Goal: Task Accomplishment & Management: Manage account settings

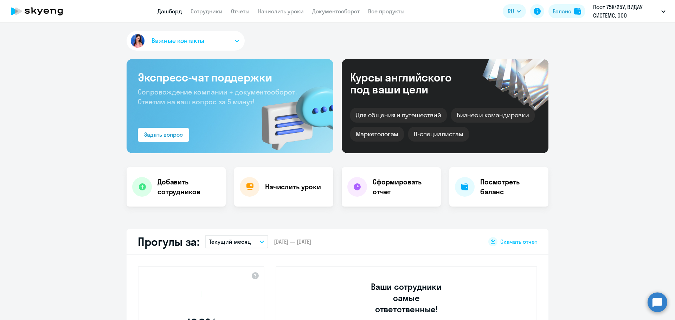
select select "30"
click at [216, 13] on link "Сотрудники" at bounding box center [207, 11] width 32 height 7
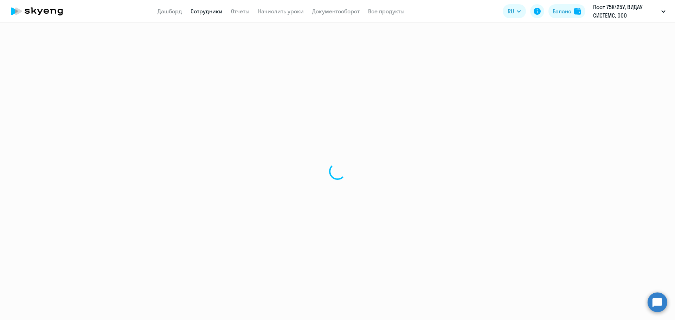
select select "30"
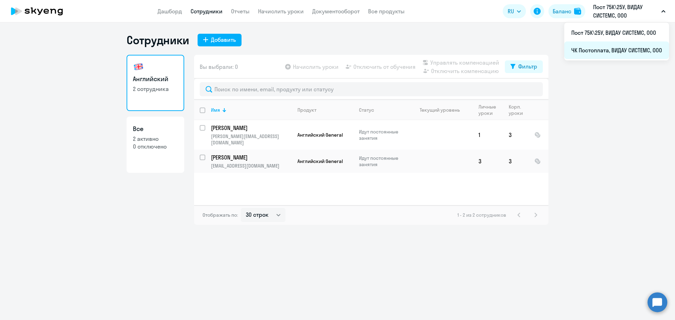
click at [624, 50] on li "ЧК Постоплата, ВИДАУ СИСТЕМС, ООО" at bounding box center [616, 50] width 105 height 18
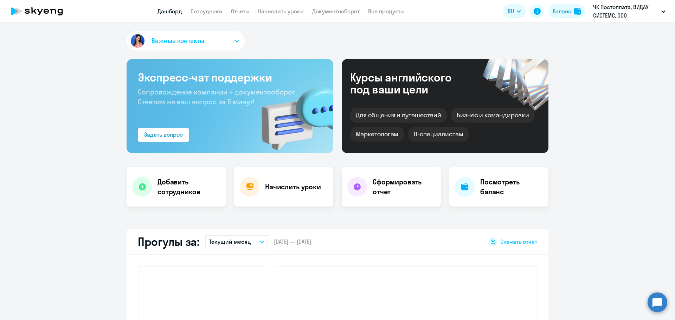
select select "30"
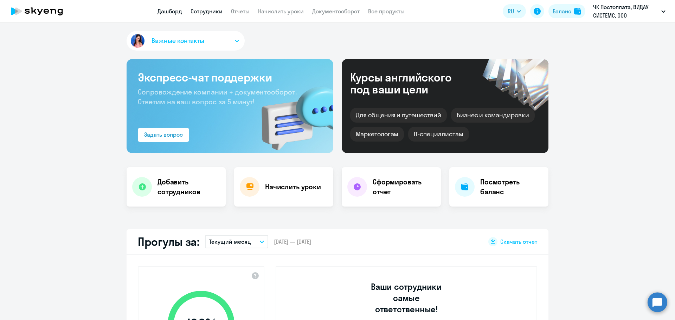
click at [211, 11] on link "Сотрудники" at bounding box center [207, 11] width 32 height 7
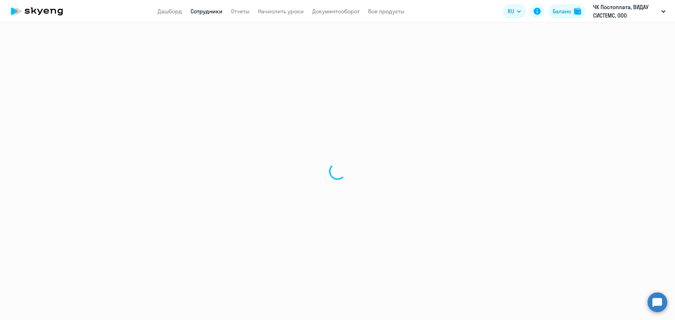
select select "30"
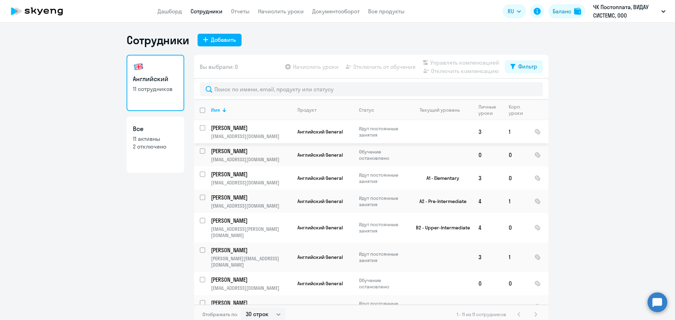
click at [261, 125] on p "[PERSON_NAME]" at bounding box center [250, 128] width 79 height 8
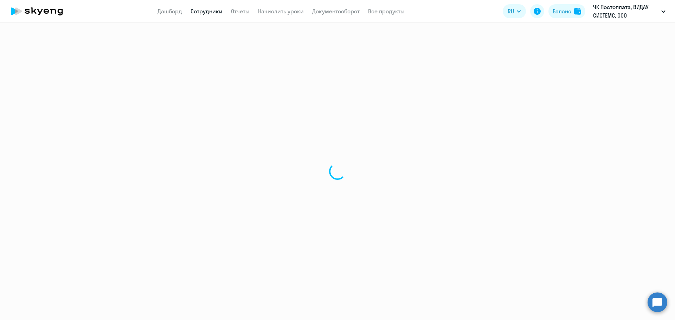
select select "english"
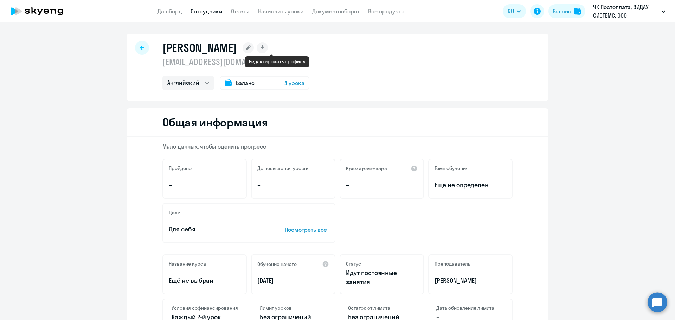
click at [251, 49] on icon at bounding box center [248, 47] width 5 height 5
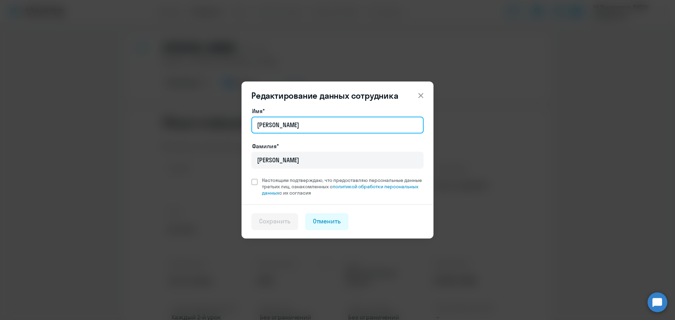
click at [275, 124] on input "[PERSON_NAME]" at bounding box center [337, 125] width 172 height 17
type input "[PERSON_NAME]"
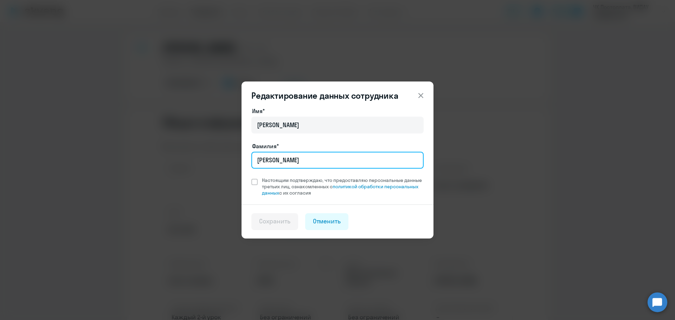
click at [297, 162] on input "[PERSON_NAME]" at bounding box center [337, 160] width 172 height 17
type input "[PERSON_NAME]"
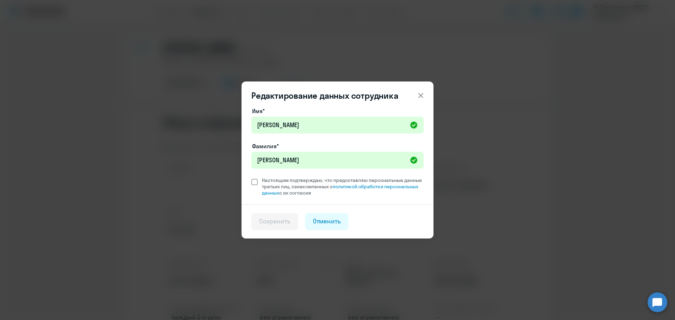
click at [265, 181] on span "Настоящим подтверждаю, что предоставляю персональные данные третьих лиц, ознако…" at bounding box center [343, 186] width 162 height 19
click at [251, 177] on input "Настоящим подтверждаю, что предоставляю персональные данные третьих лиц, ознако…" at bounding box center [251, 177] width 0 height 0
checkbox input "true"
click at [279, 221] on div "Сохранить" at bounding box center [274, 221] width 31 height 9
select select "english"
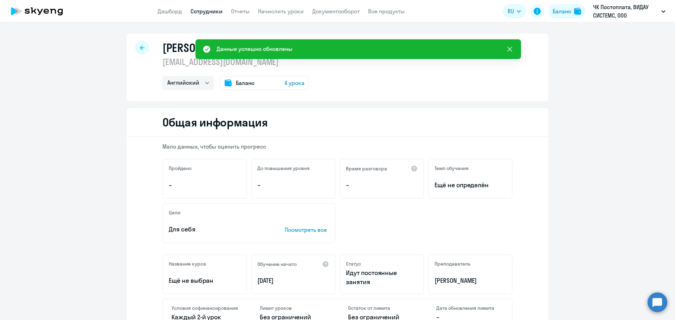
click at [512, 50] on icon at bounding box center [509, 49] width 8 height 8
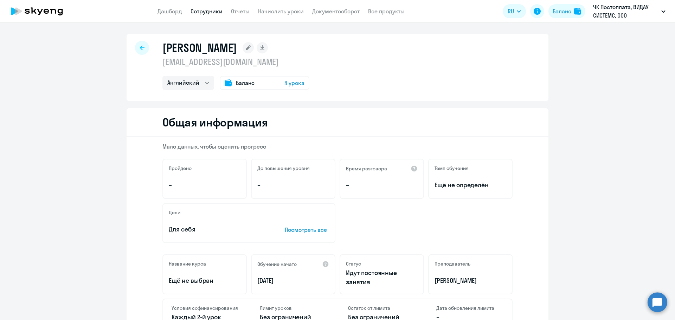
click at [136, 50] on div at bounding box center [142, 48] width 14 height 14
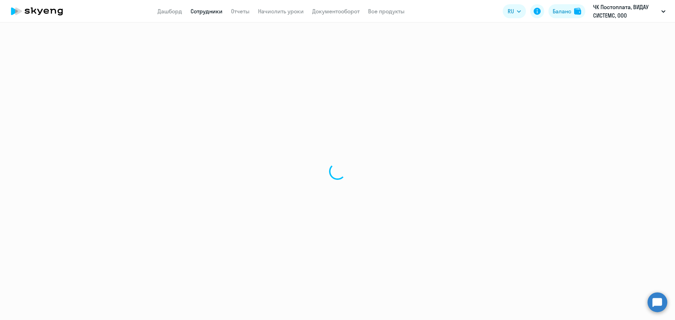
select select "30"
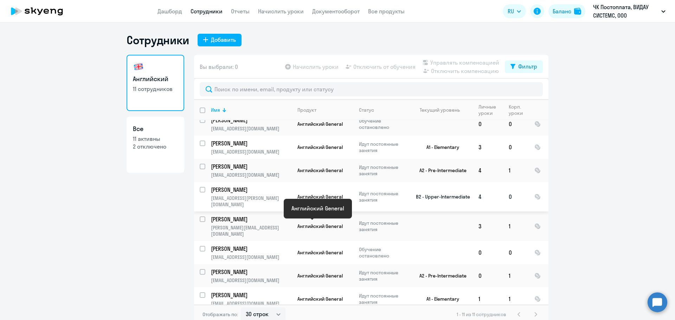
scroll to position [47, 0]
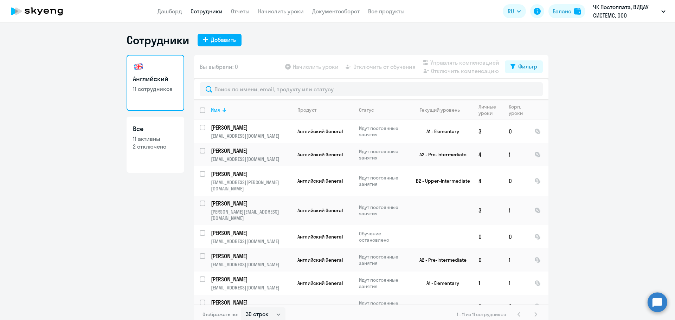
click at [242, 108] on div "Имя" at bounding box center [251, 110] width 80 height 6
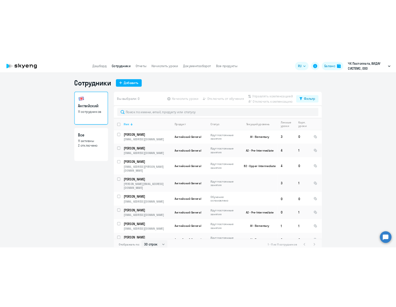
scroll to position [0, 0]
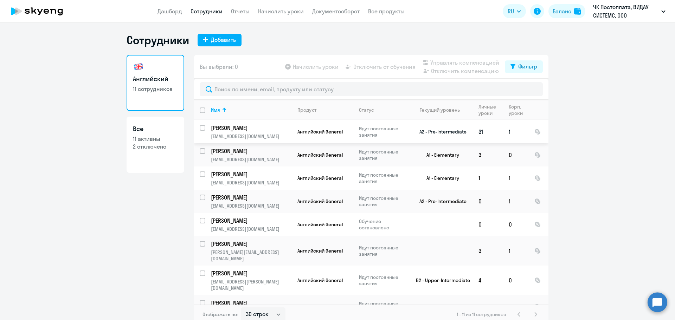
click at [233, 126] on p "[PERSON_NAME]" at bounding box center [250, 128] width 79 height 8
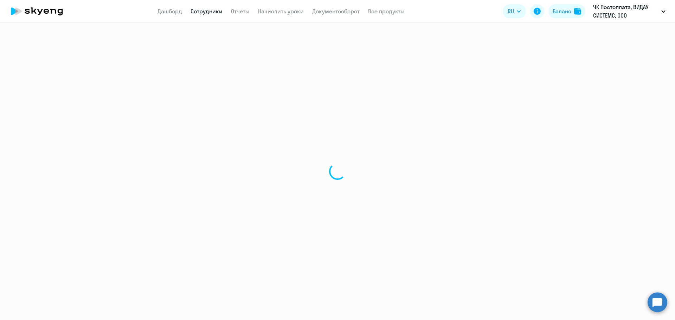
select select "english"
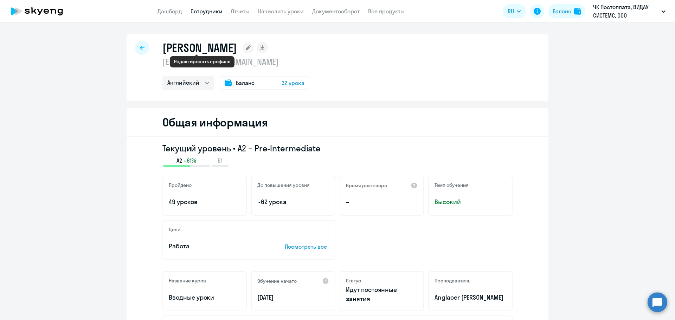
click at [243, 45] on rect at bounding box center [248, 47] width 11 height 11
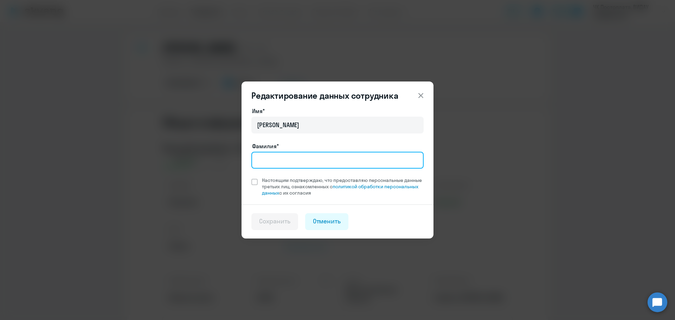
click at [284, 161] on input "Фамилия*" at bounding box center [337, 160] width 172 height 17
type input "[PERSON_NAME]"
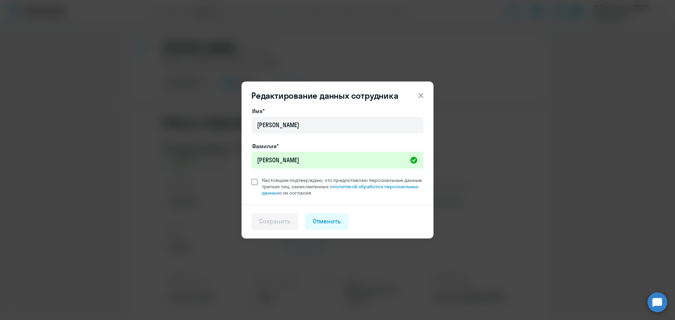
click at [257, 178] on label "Настоящим подтверждаю, что предоставляю персональные данные третьих лиц, ознако…" at bounding box center [337, 186] width 172 height 19
click at [251, 177] on input "Настоящим подтверждаю, что предоставляю персональные данные третьих лиц, ознако…" at bounding box center [251, 177] width 0 height 0
checkbox input "true"
click at [274, 222] on div "Сохранить" at bounding box center [274, 221] width 31 height 9
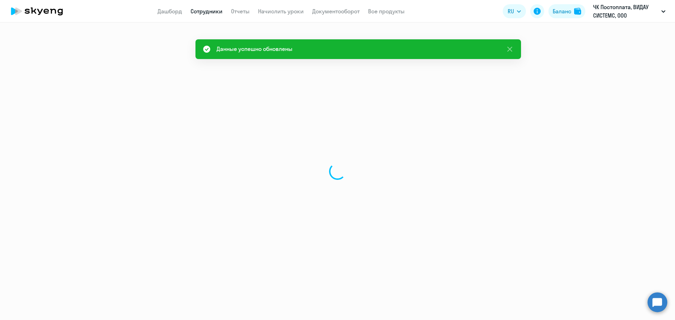
select select "english"
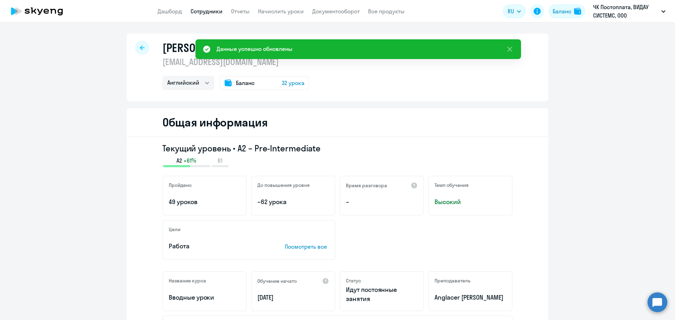
click at [145, 73] on div "[PERSON_NAME] [EMAIL_ADDRESS][DOMAIN_NAME] Английский Баланс 32 урока" at bounding box center [338, 67] width 422 height 67
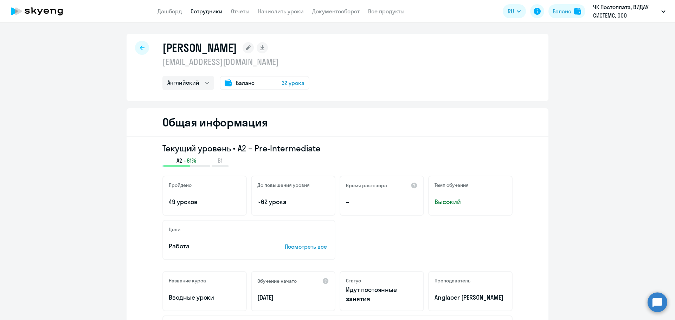
click at [140, 47] on icon at bounding box center [142, 47] width 5 height 5
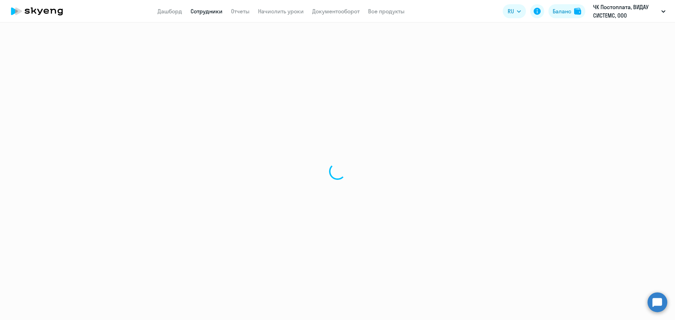
select select "30"
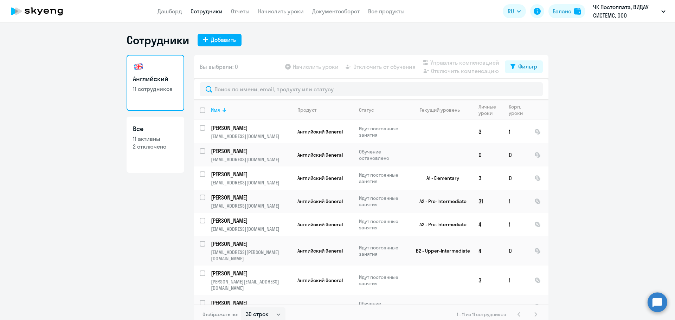
click at [223, 112] on div "Имя" at bounding box center [251, 110] width 80 height 6
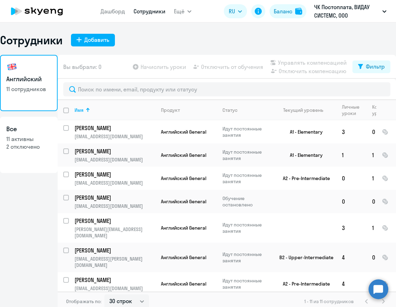
click at [185, 43] on div "Сотрудники Добавить" at bounding box center [198, 40] width 396 height 14
click at [125, 155] on p "[PERSON_NAME]" at bounding box center [114, 151] width 79 height 8
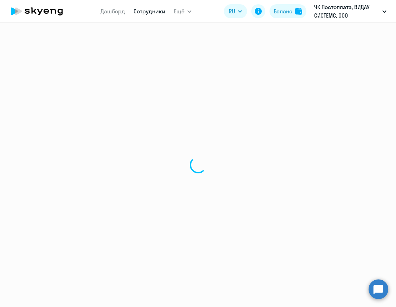
select select "english"
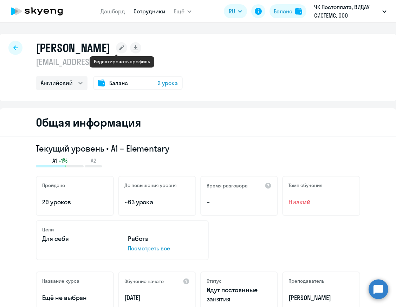
click at [123, 46] on rect at bounding box center [121, 47] width 11 height 11
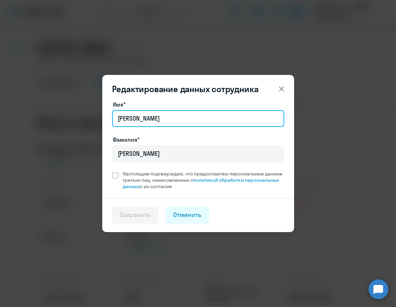
drag, startPoint x: 137, startPoint y: 121, endPoint x: 111, endPoint y: 120, distance: 25.3
click at [111, 120] on div "Имя* [PERSON_NAME]* [PERSON_NAME] подтверждаю, что предоставляю персональные да…" at bounding box center [198, 149] width 192 height 98
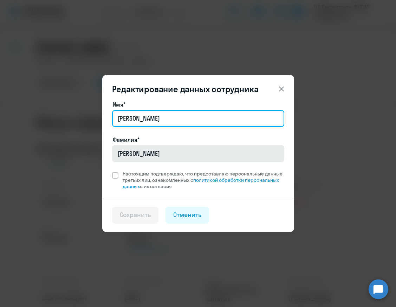
type input "[PERSON_NAME]"
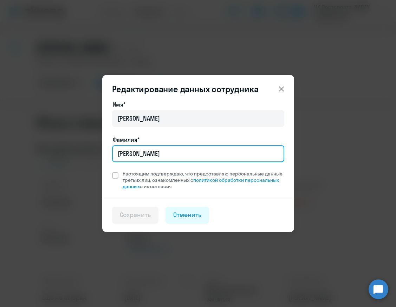
click at [137, 154] on input "[PERSON_NAME]" at bounding box center [198, 153] width 172 height 17
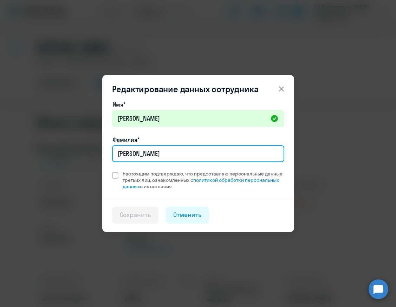
click at [137, 154] on input "[PERSON_NAME]" at bounding box center [198, 153] width 172 height 17
type input "[PERSON_NAME]"
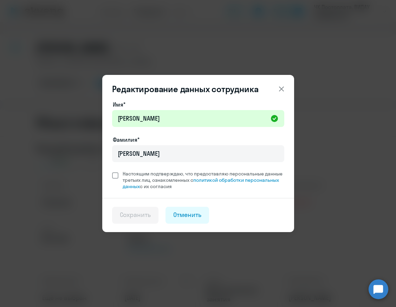
click at [115, 175] on span at bounding box center [115, 175] width 6 height 6
click at [112, 170] on input "Настоящим подтверждаю, что предоставляю персональные данные третьих лиц, ознако…" at bounding box center [112, 170] width 0 height 0
checkbox input "true"
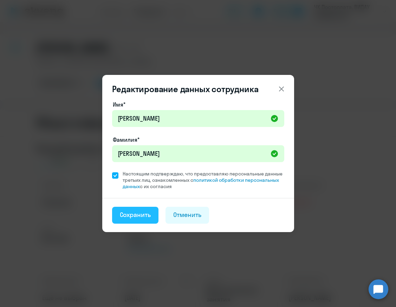
drag, startPoint x: 138, startPoint y: 219, endPoint x: 142, endPoint y: 216, distance: 4.3
click at [139, 218] on div "Сохранить" at bounding box center [135, 214] width 31 height 9
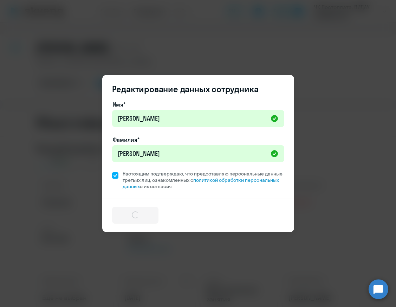
select select "english"
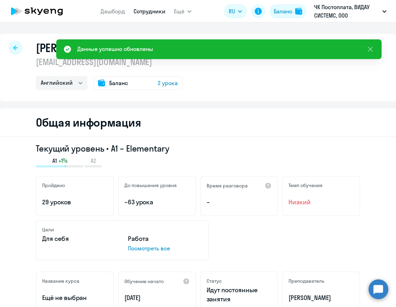
click at [156, 13] on link "Сотрудники" at bounding box center [150, 11] width 32 height 7
select select "30"
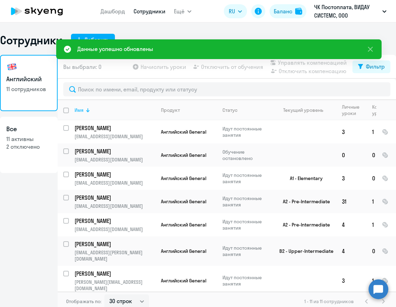
click at [84, 110] on div "Имя" at bounding box center [115, 110] width 80 height 6
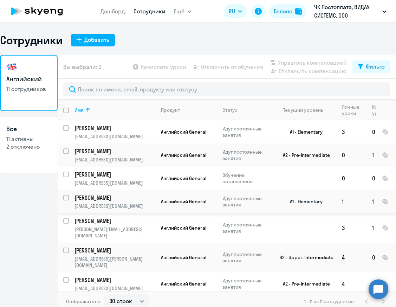
click at [116, 198] on p "[PERSON_NAME]" at bounding box center [114, 198] width 79 height 8
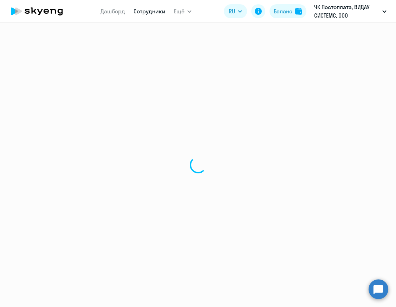
select select "english"
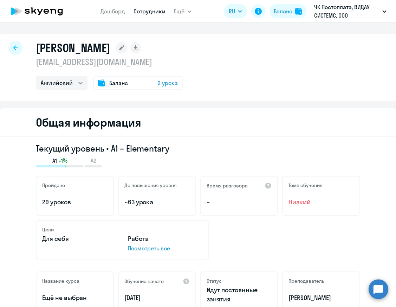
click at [135, 46] on div "[PERSON_NAME]" at bounding box center [109, 48] width 147 height 14
click at [18, 49] on icon at bounding box center [15, 47] width 5 height 5
select select "30"
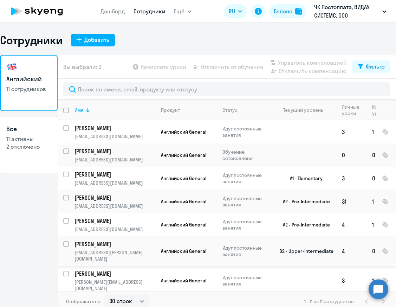
click at [123, 245] on p "[PERSON_NAME]" at bounding box center [114, 244] width 79 height 8
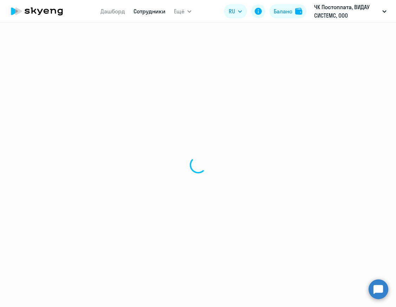
select select "english"
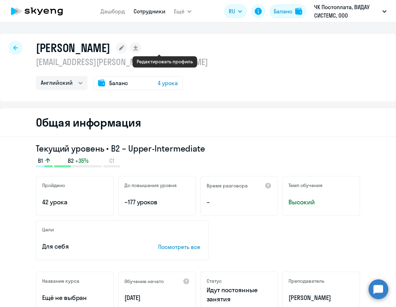
click at [127, 52] on rect at bounding box center [121, 47] width 11 height 11
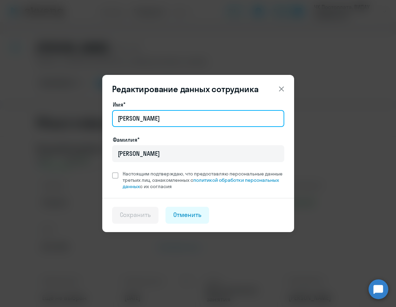
click at [158, 122] on input "[PERSON_NAME]" at bounding box center [198, 118] width 172 height 17
drag, startPoint x: 158, startPoint y: 122, endPoint x: 27, endPoint y: 121, distance: 130.4
click at [27, 121] on div "Редактирование данных сотрудника Имя* [PERSON_NAME]* [PERSON_NAME] Настоящим по…" at bounding box center [198, 153] width 396 height 307
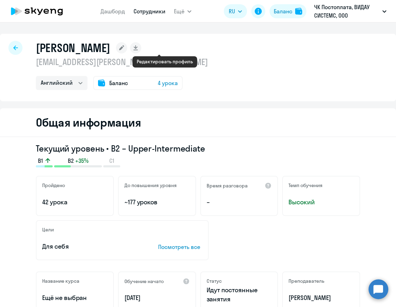
click at [127, 48] on rect at bounding box center [121, 47] width 11 height 11
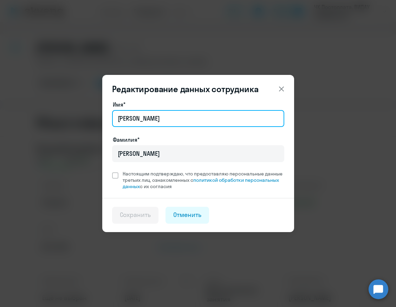
click at [122, 115] on input "[PERSON_NAME]" at bounding box center [198, 118] width 172 height 17
type input "[PERSON_NAME]"
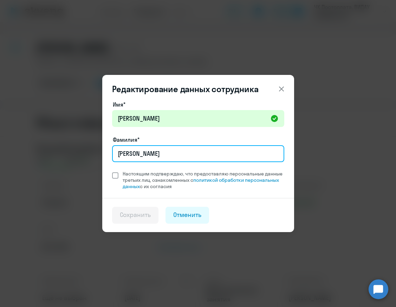
type input "[PERSON_NAME]"
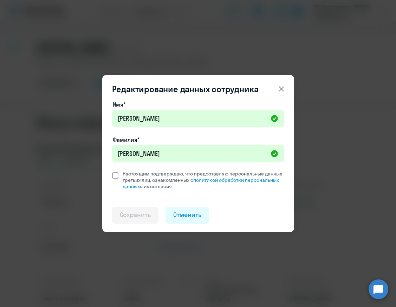
click at [116, 174] on span at bounding box center [115, 175] width 6 height 6
click at [112, 170] on input "Настоящим подтверждаю, что предоставляю персональные данные третьих лиц, ознако…" at bounding box center [112, 170] width 0 height 0
checkbox input "true"
click at [137, 215] on div "Сохранить" at bounding box center [135, 214] width 31 height 9
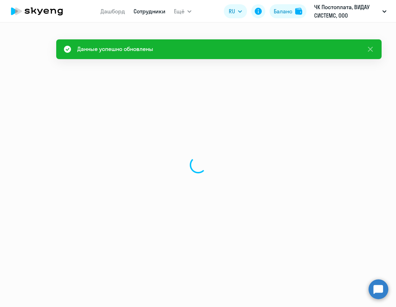
select select "english"
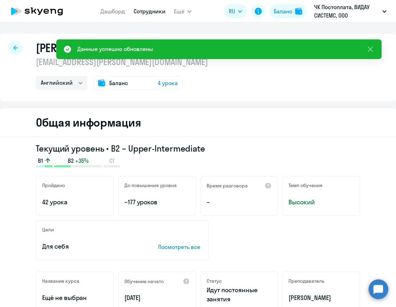
click at [153, 9] on link "Сотрудники" at bounding box center [150, 11] width 32 height 7
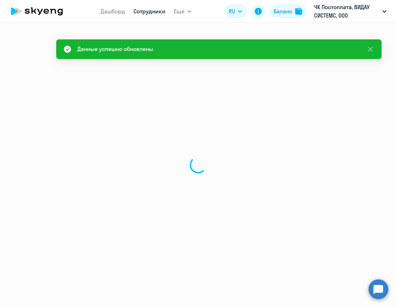
select select "30"
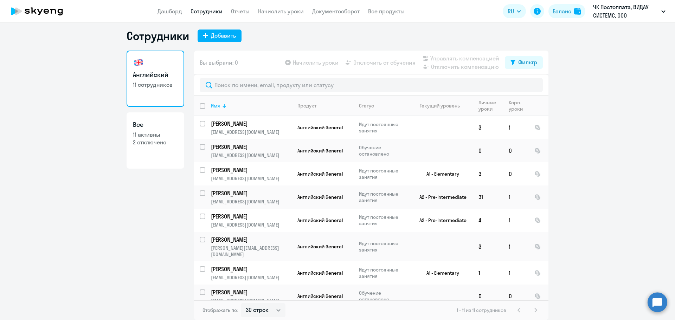
click at [214, 106] on div "Имя" at bounding box center [215, 106] width 9 height 6
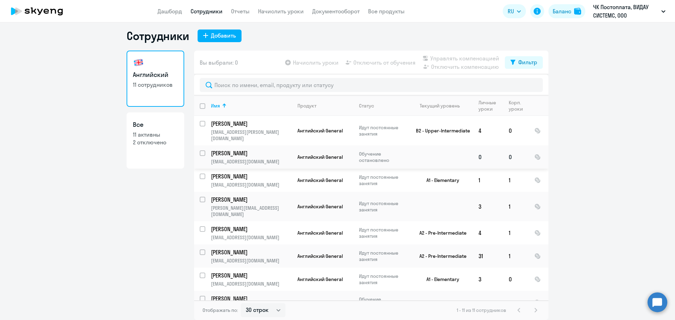
scroll to position [47, 0]
click at [624, 38] on li "Пост 75К\25У, ВИДАУ СИСТЕМС, ООО" at bounding box center [616, 33] width 105 height 18
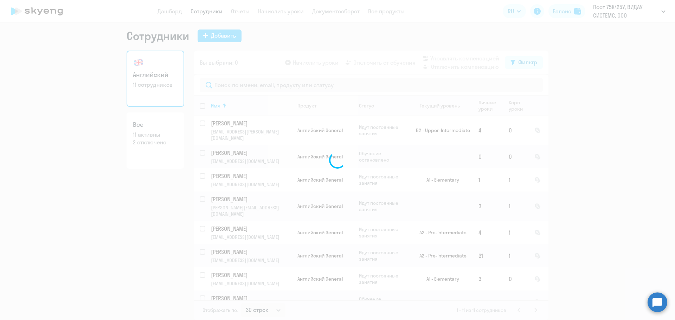
select select "30"
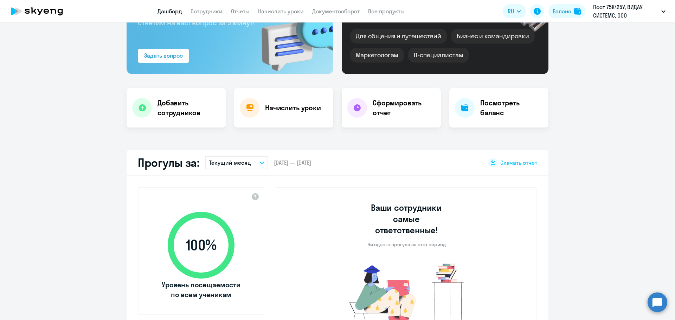
scroll to position [51, 0]
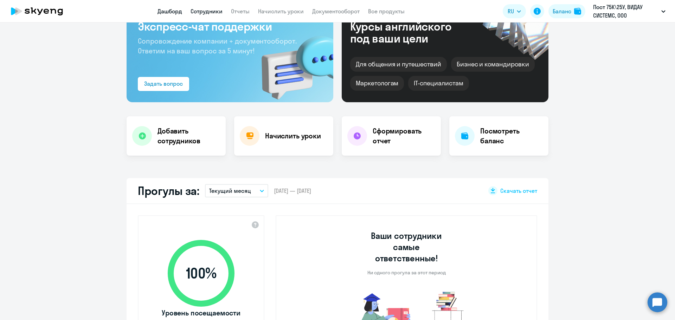
click at [205, 11] on link "Сотрудники" at bounding box center [207, 11] width 32 height 7
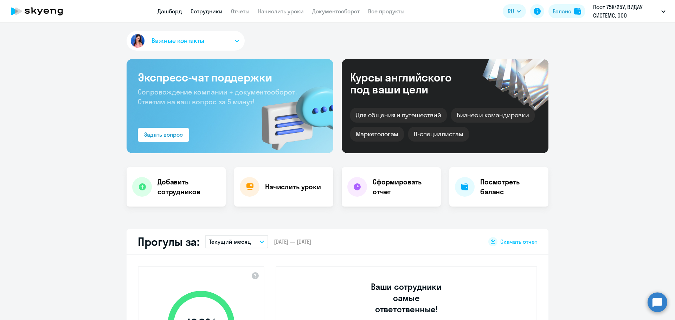
select select "30"
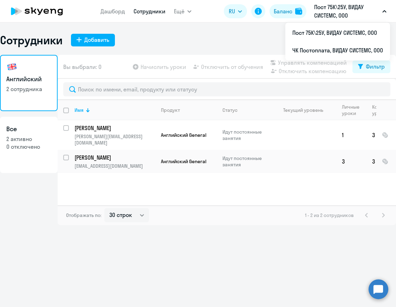
click at [216, 231] on div "Сотрудники Добавить Английский 2 сотрудника Все 2 активно 0 отключено Вы выбрал…" at bounding box center [198, 164] width 396 height 284
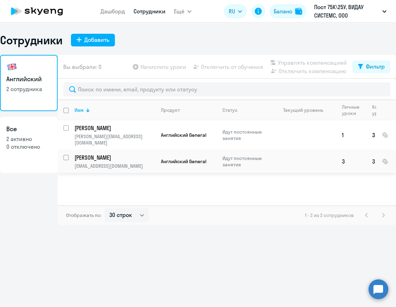
click at [79, 154] on p "[PERSON_NAME]" at bounding box center [114, 158] width 79 height 8
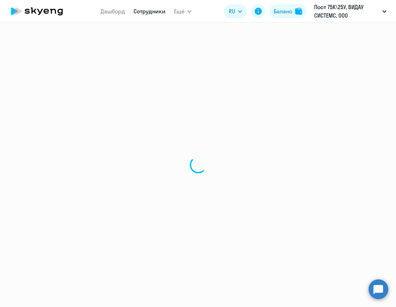
select select "english"
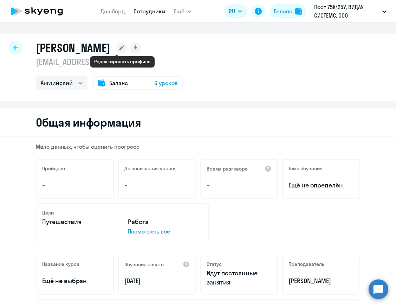
click at [120, 50] on icon at bounding box center [121, 47] width 11 height 11
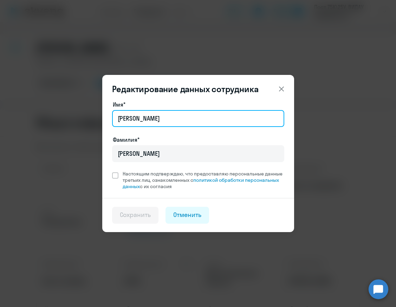
drag, startPoint x: 110, startPoint y: 121, endPoint x: 85, endPoint y: 124, distance: 25.5
click at [85, 124] on div "Редактирование данных сотрудника Имя* [PERSON_NAME]* [PERSON_NAME] подтверждаю,…" at bounding box center [198, 153] width 340 height 197
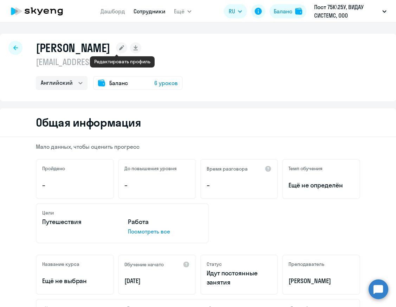
click at [124, 47] on rect at bounding box center [121, 47] width 11 height 11
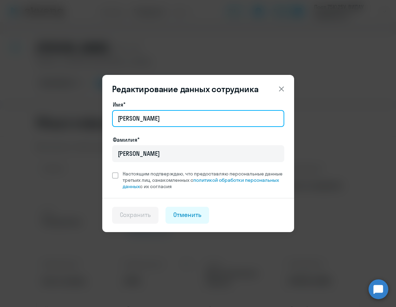
click at [132, 123] on input "[PERSON_NAME]" at bounding box center [198, 118] width 172 height 17
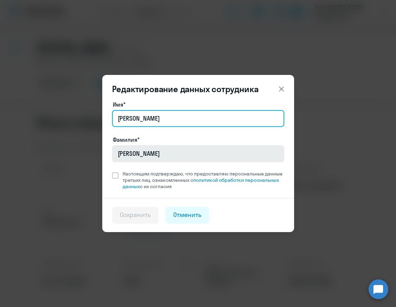
type input "[PERSON_NAME]"
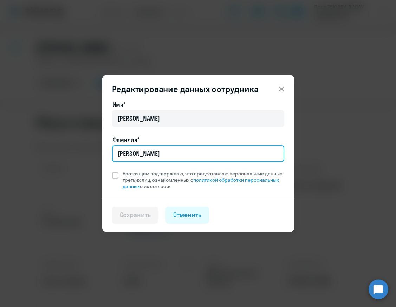
click at [139, 158] on input "[PERSON_NAME]" at bounding box center [198, 153] width 172 height 17
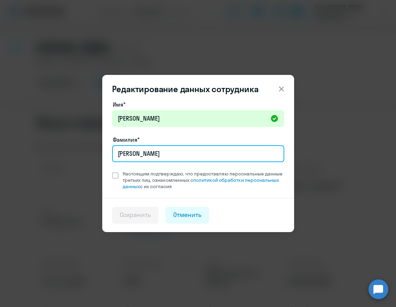
click at [139, 158] on input "[PERSON_NAME]" at bounding box center [198, 153] width 172 height 17
type input "[PERSON_NAME]"
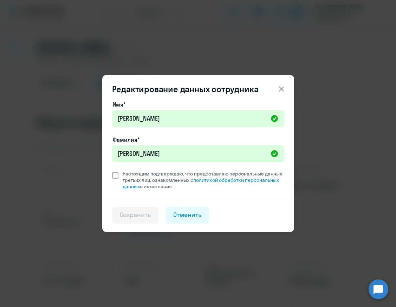
click at [115, 175] on span at bounding box center [115, 175] width 6 height 6
click at [112, 170] on input "Настоящим подтверждаю, что предоставляю персональные данные третьих лиц, ознако…" at bounding box center [112, 170] width 0 height 0
checkbox input "true"
click at [133, 214] on div "Сохранить" at bounding box center [135, 214] width 31 height 9
select select "english"
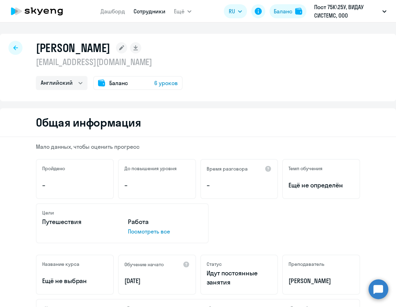
click at [14, 49] on icon at bounding box center [15, 47] width 5 height 5
select select "30"
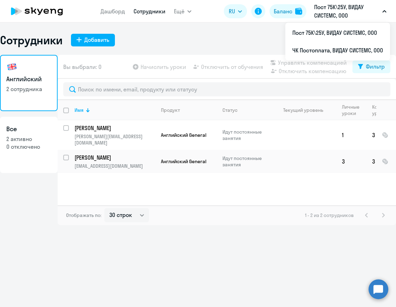
click at [340, 8] on p "Пост 75К\25У, ВИДАУ СИСТЕМС, ООО" at bounding box center [346, 11] width 65 height 17
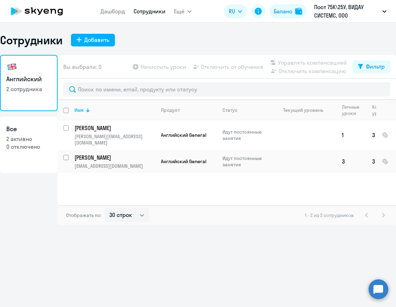
click at [340, 8] on p "Пост 75К\25У, ВИДАУ СИСТЕМС, ООО" at bounding box center [346, 11] width 65 height 17
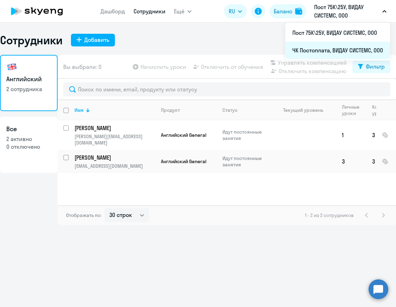
click at [340, 47] on li "ЧК Постоплата, ВИДАУ СИСТЕМС, ООО" at bounding box center [337, 50] width 105 height 18
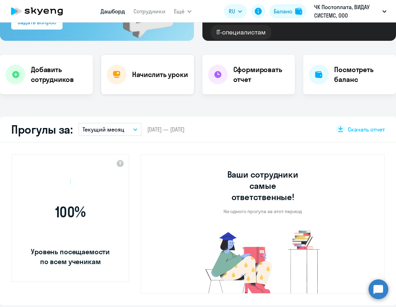
select select "30"
